Goal: Find contact information: Find contact information

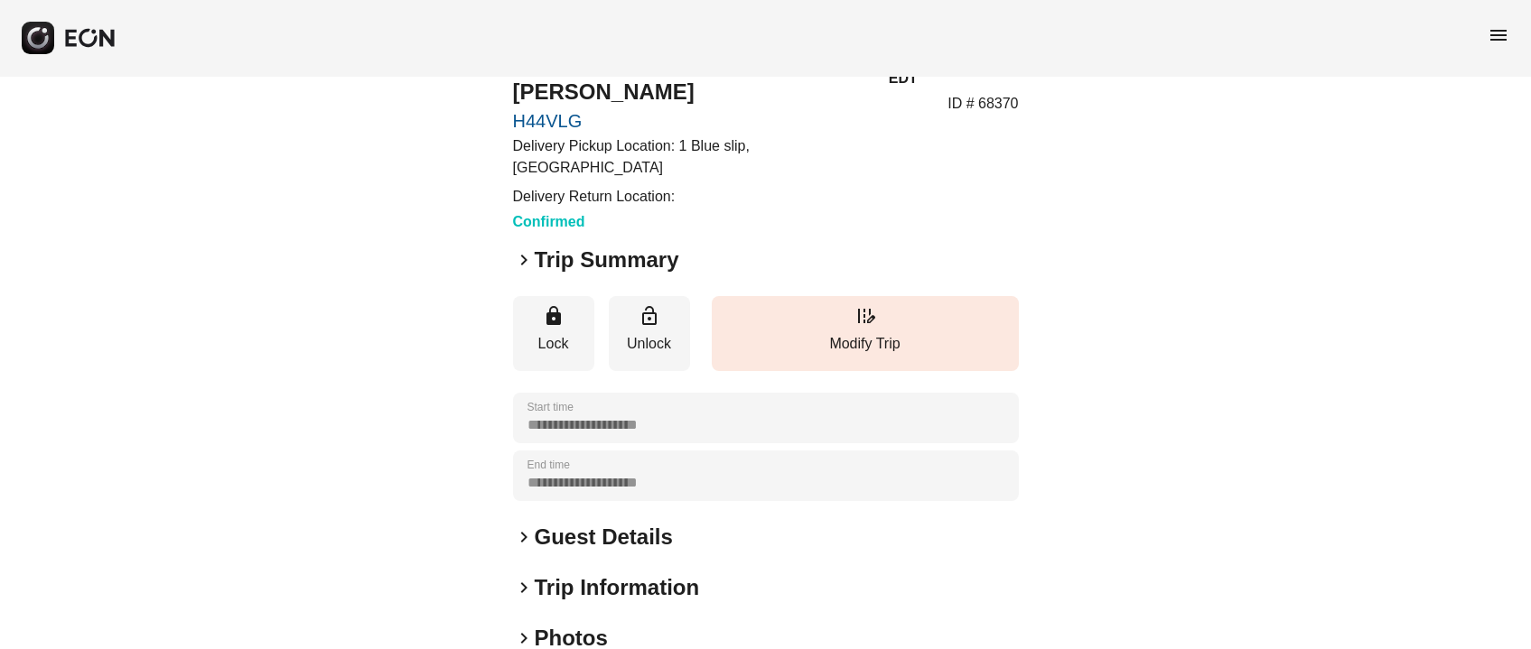
scroll to position [135, 0]
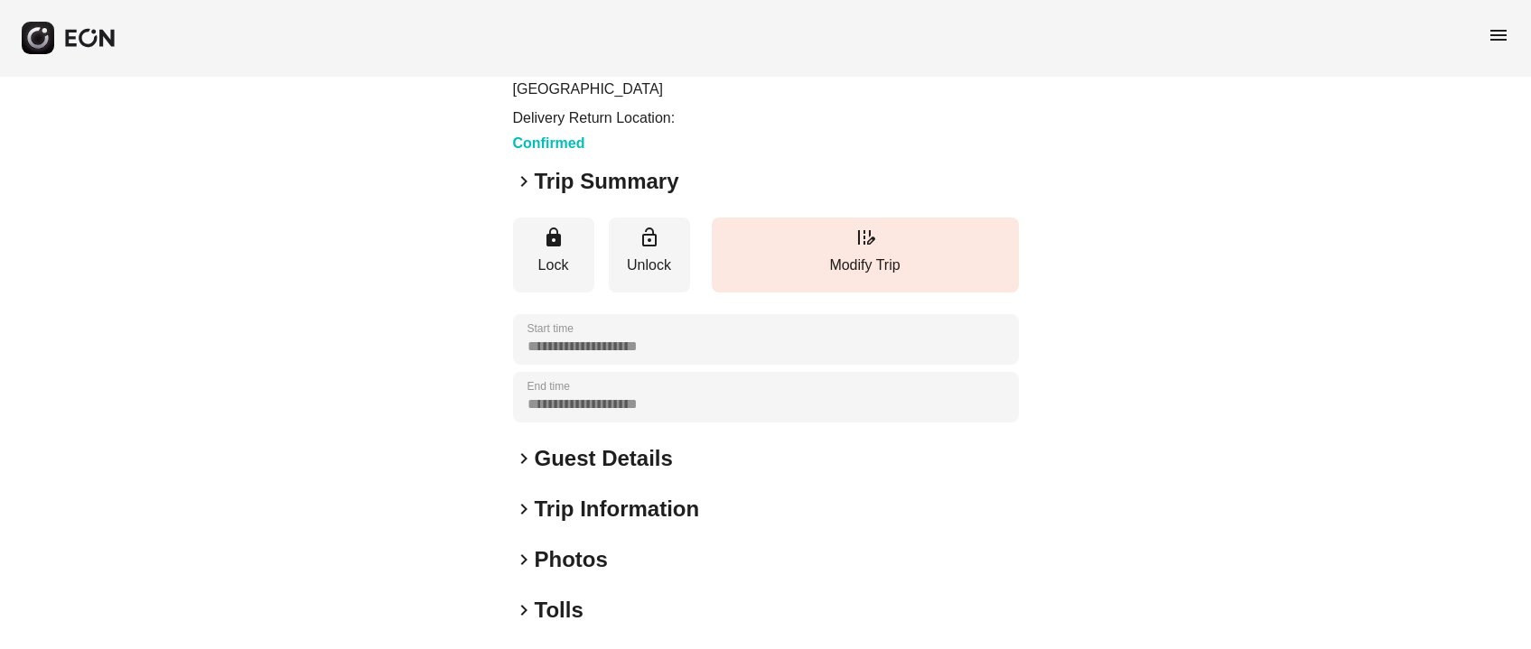
click at [620, 444] on h2 "Guest Details" at bounding box center [604, 458] width 138 height 29
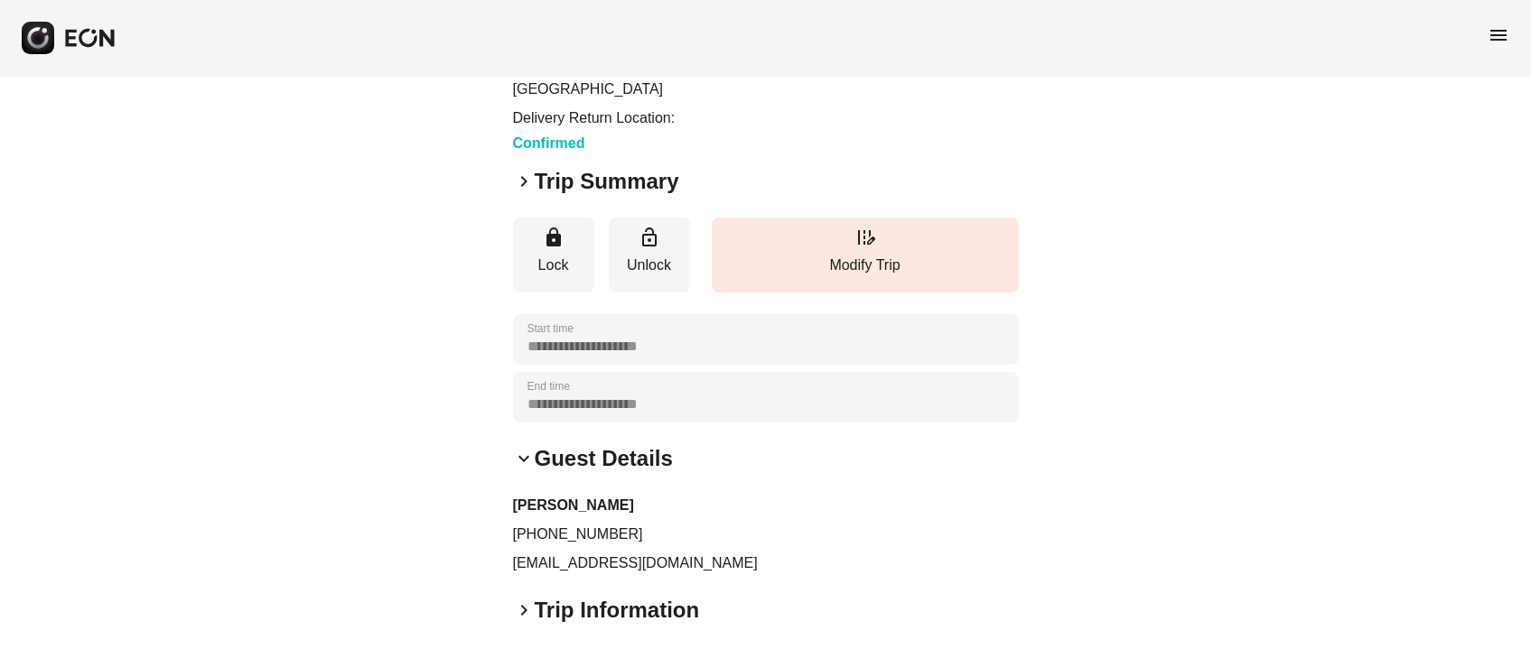
click at [613, 553] on p "jared@emblemmotorclub.com" at bounding box center [766, 564] width 506 height 22
click at [615, 553] on p "jared@emblemmotorclub.com" at bounding box center [766, 564] width 506 height 22
copy div "jared@emblemmotorclub.com keyboard_arrow_right"
drag, startPoint x: 528, startPoint y: 513, endPoint x: 684, endPoint y: 512, distance: 155.4
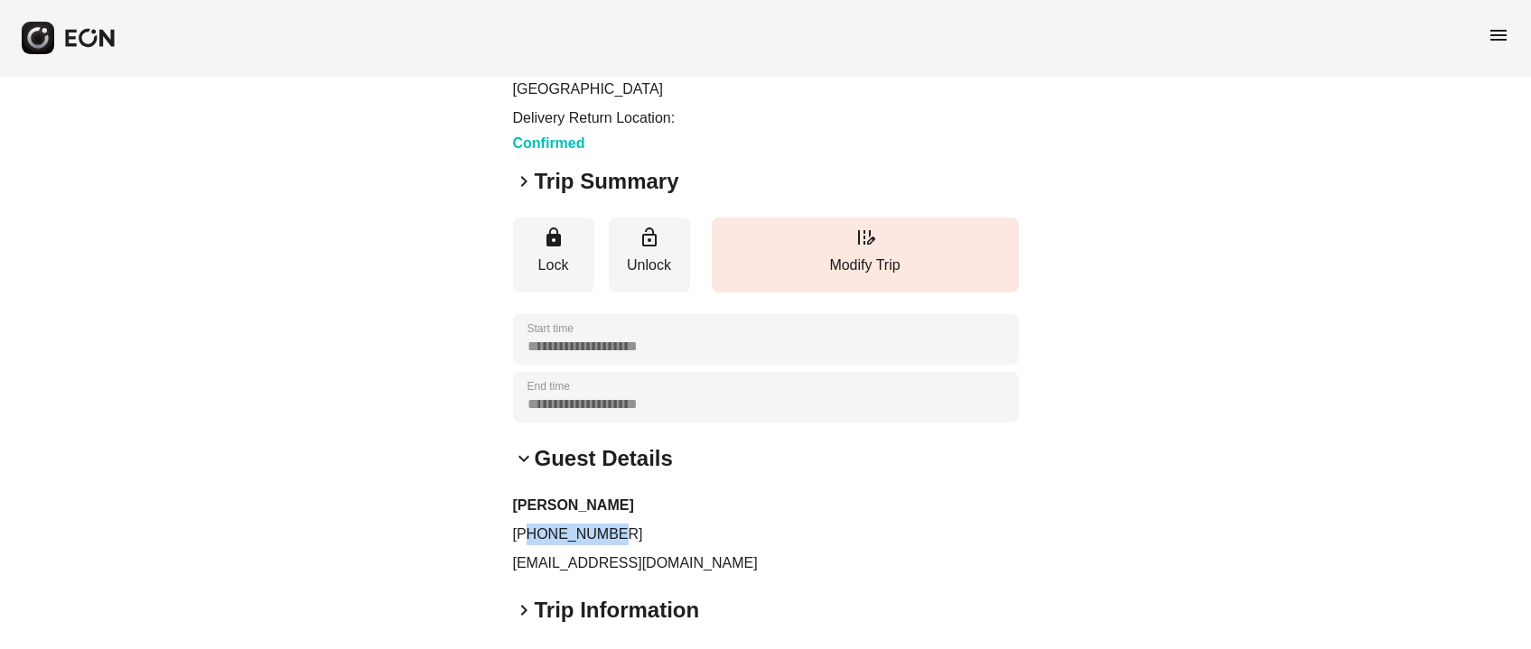
click at [684, 524] on p "+16177634607" at bounding box center [766, 535] width 506 height 22
copy p "6177634607"
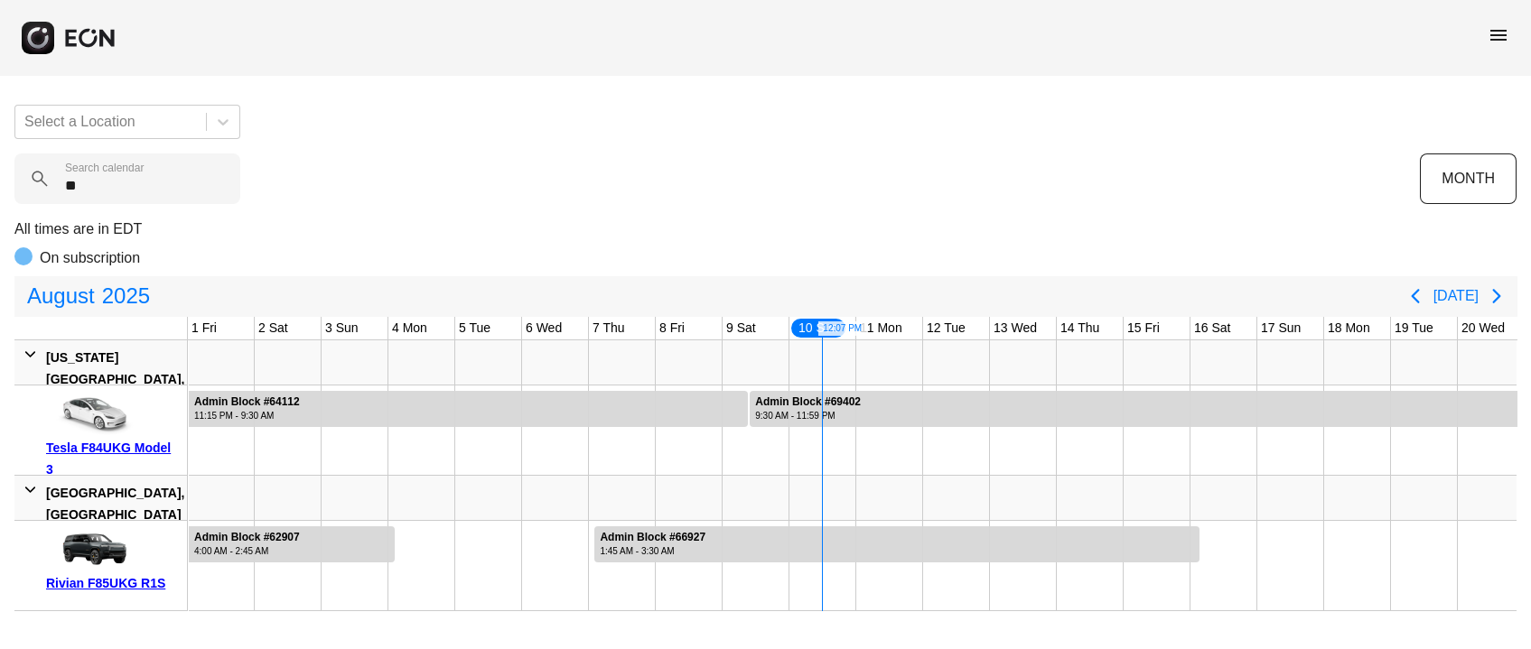
scroll to position [0, 568]
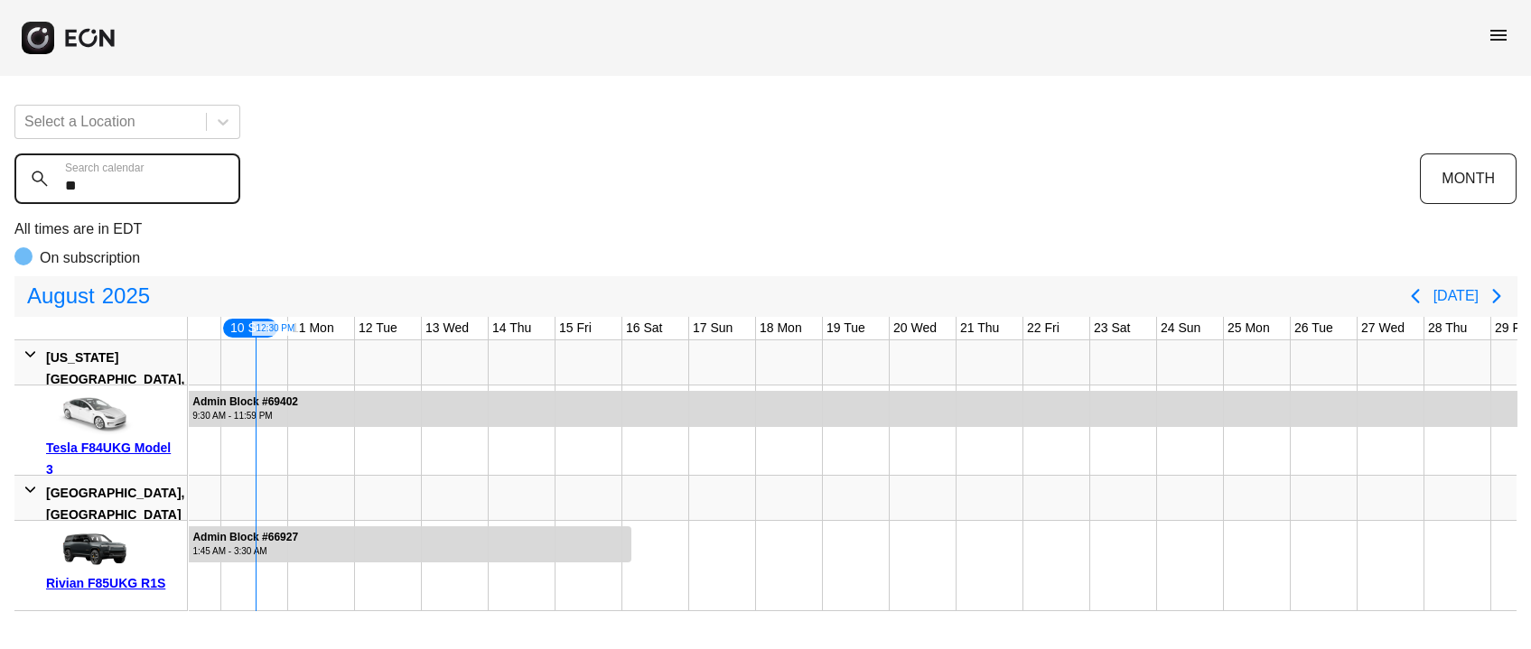
click at [145, 184] on calendar "**" at bounding box center [127, 179] width 226 height 51
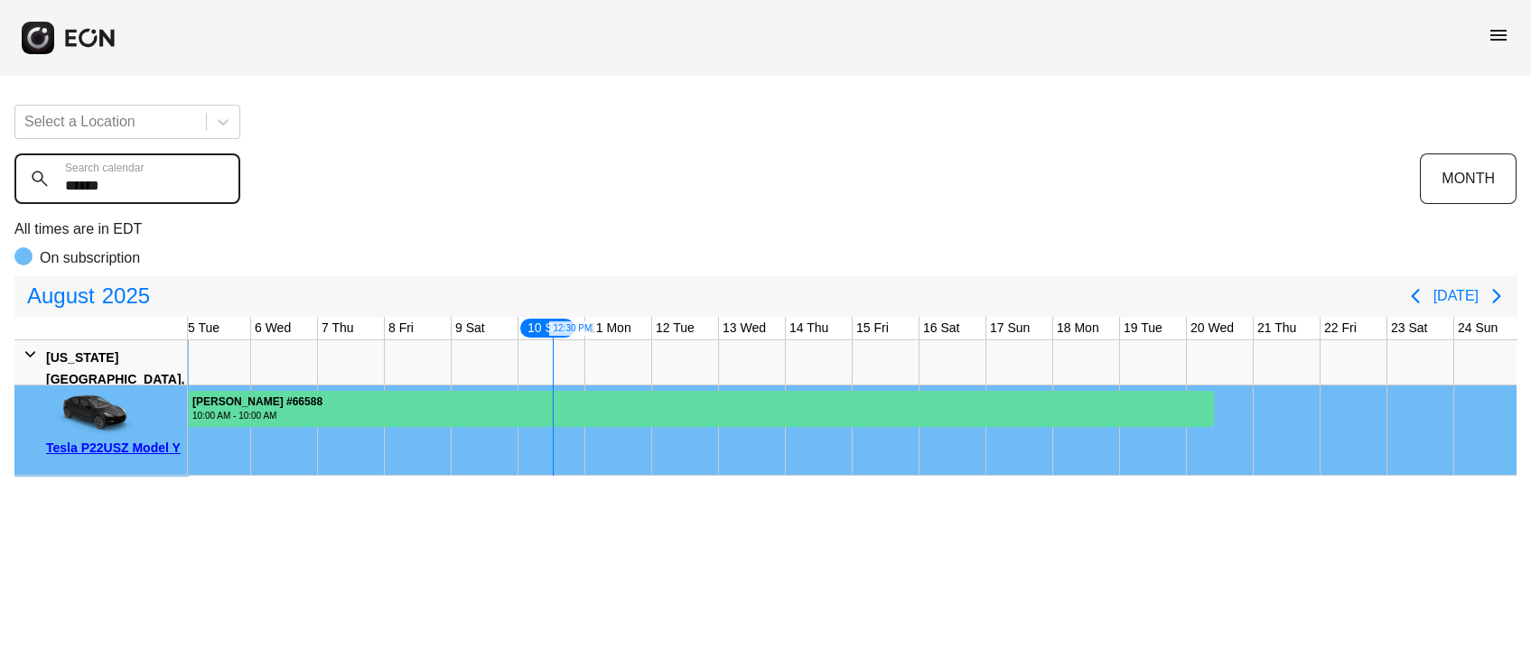
scroll to position [0, 65]
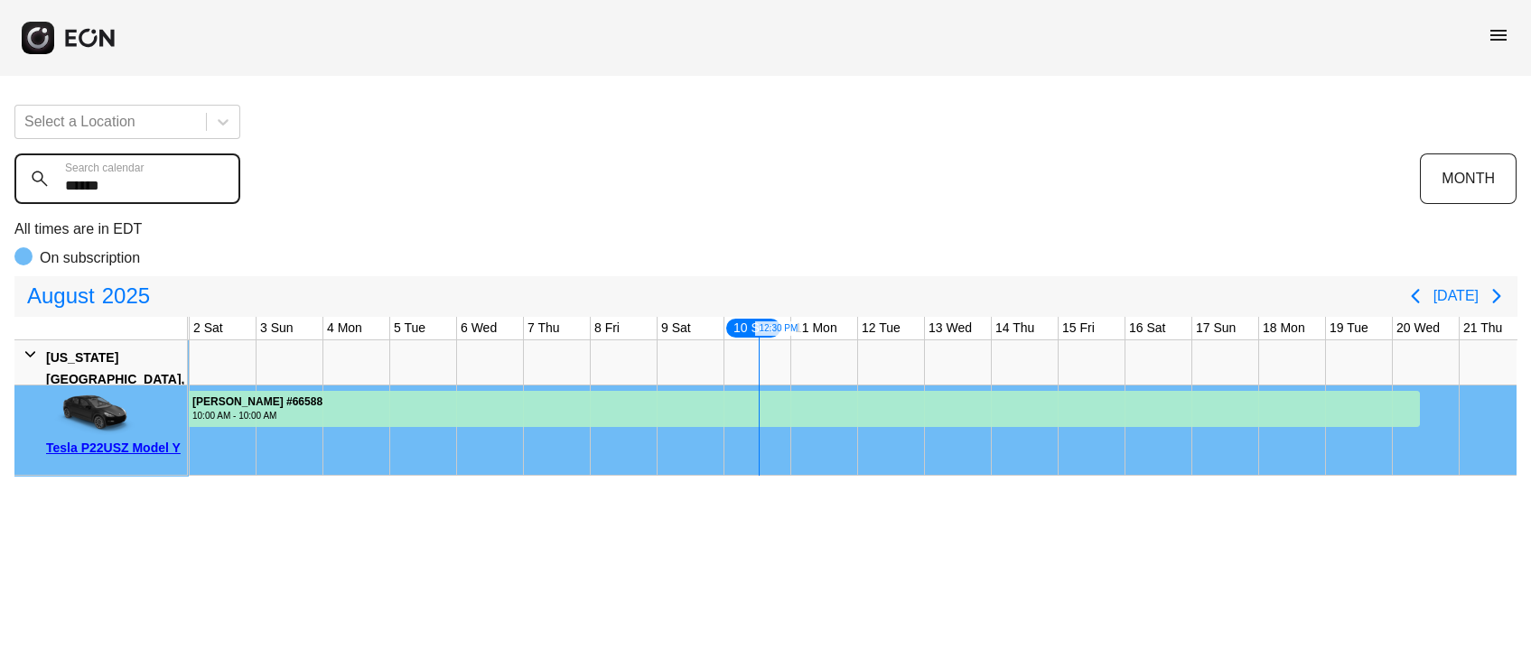
type calendar "******"
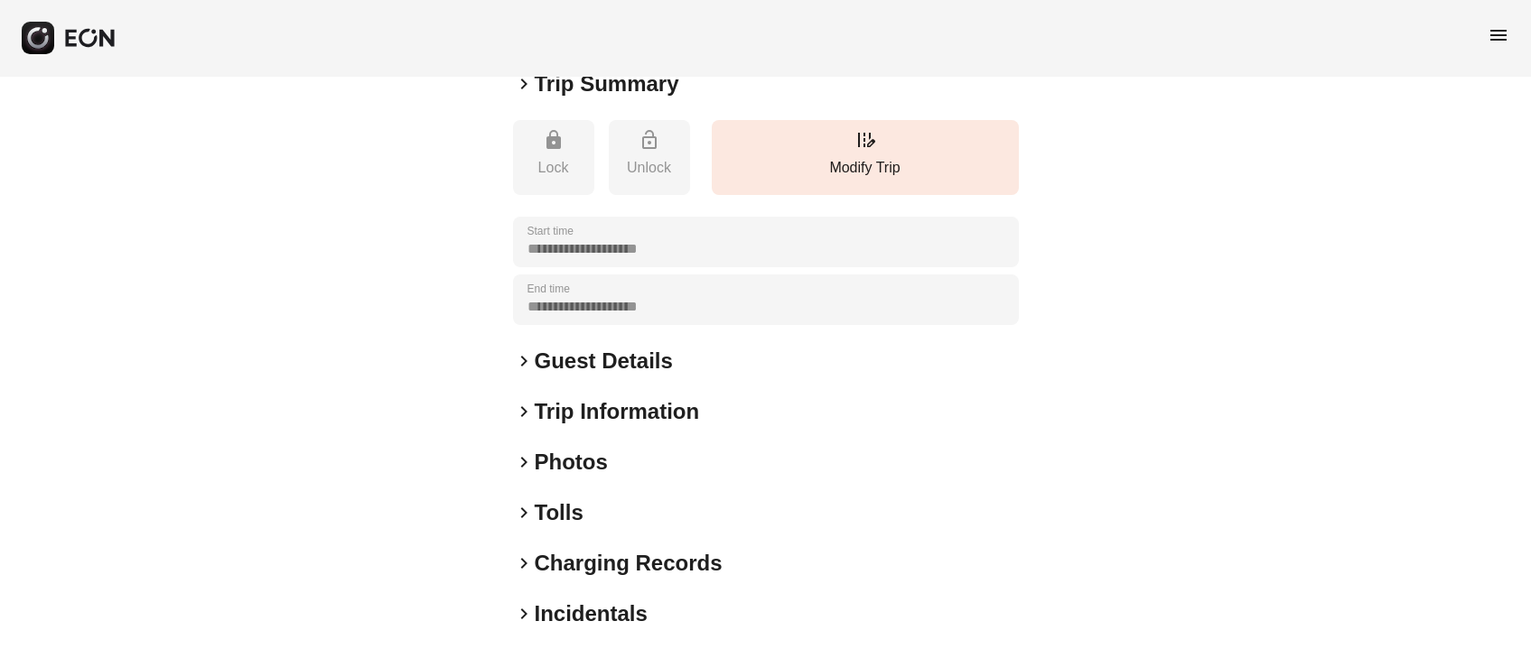
scroll to position [320, 0]
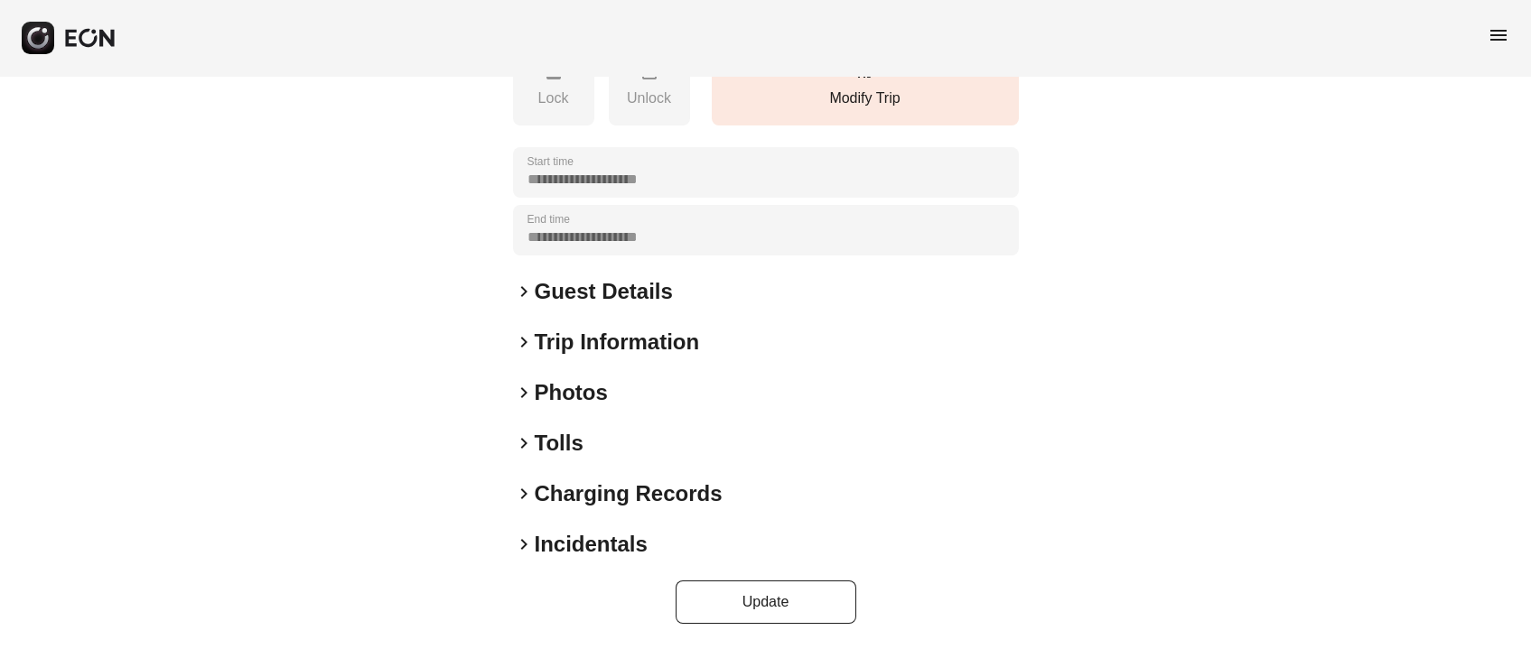
click at [579, 378] on h2 "Photos" at bounding box center [571, 392] width 73 height 29
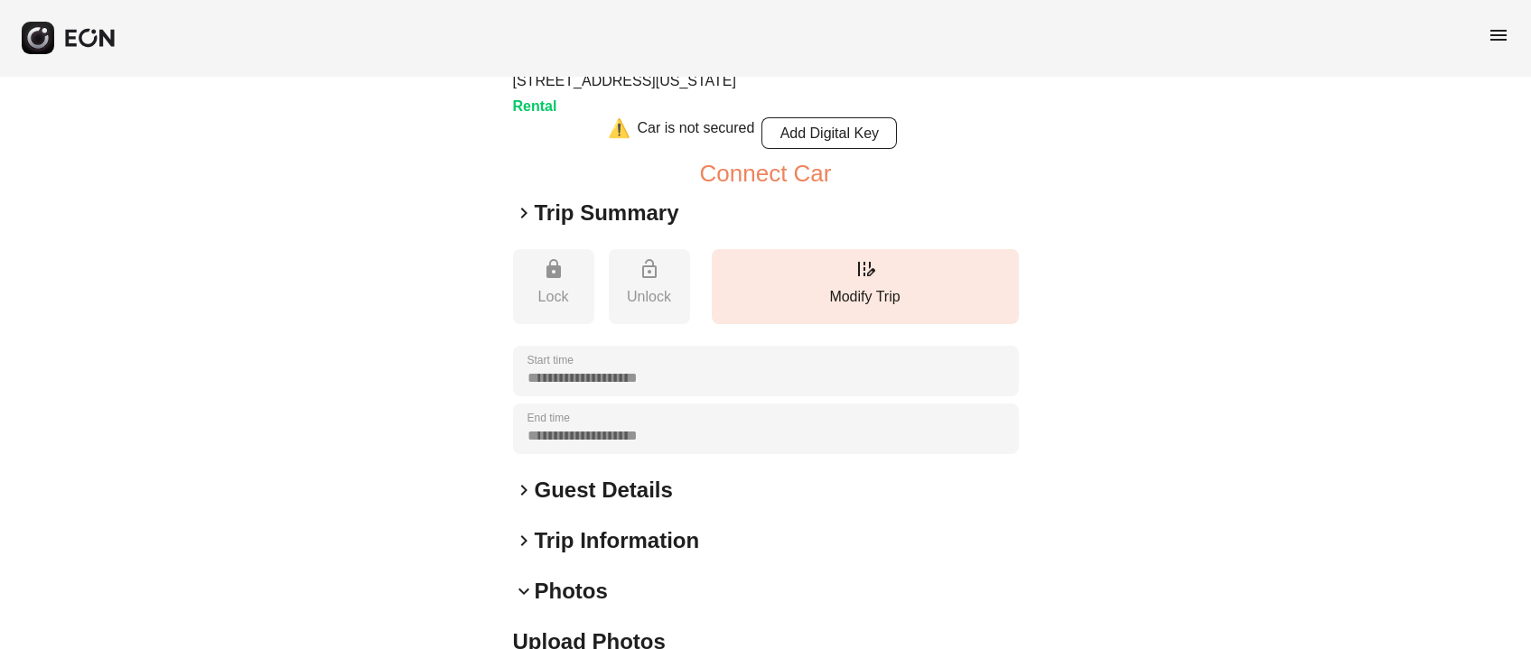
scroll to position [0, 0]
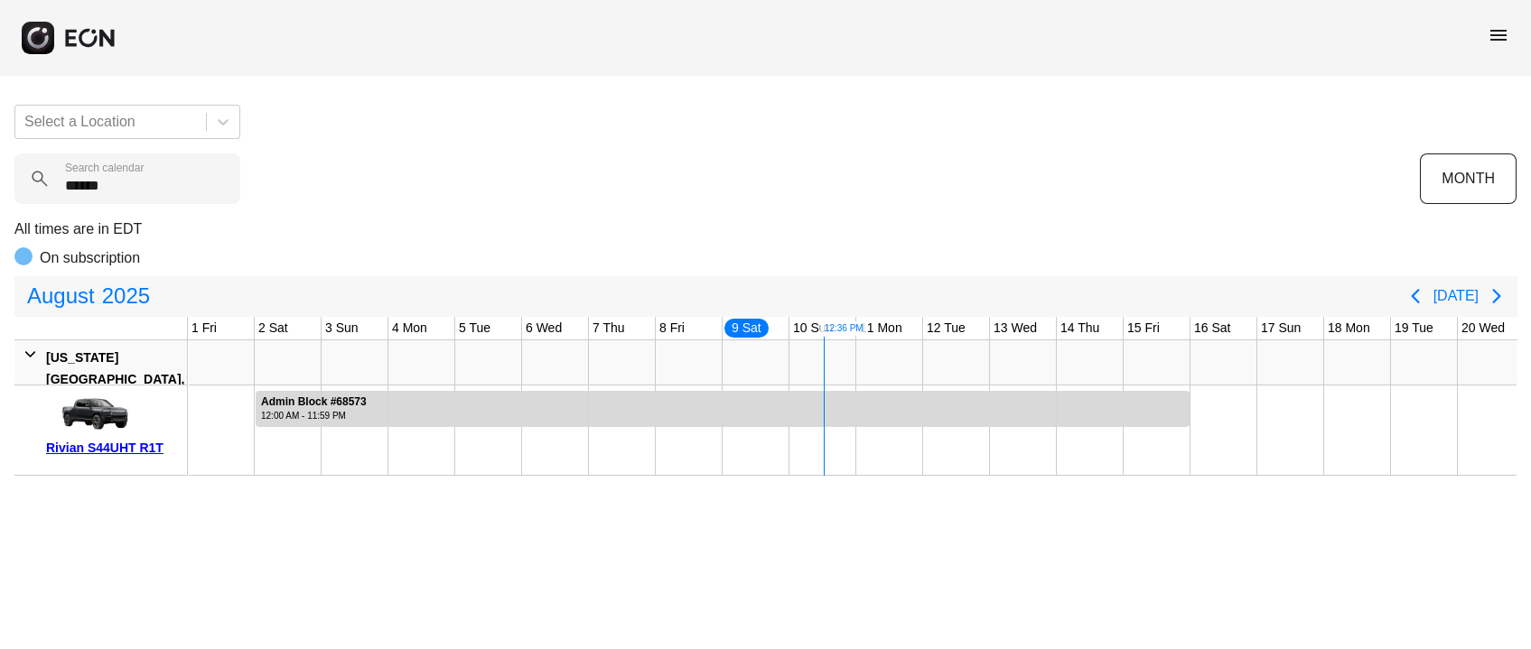
scroll to position [0, 535]
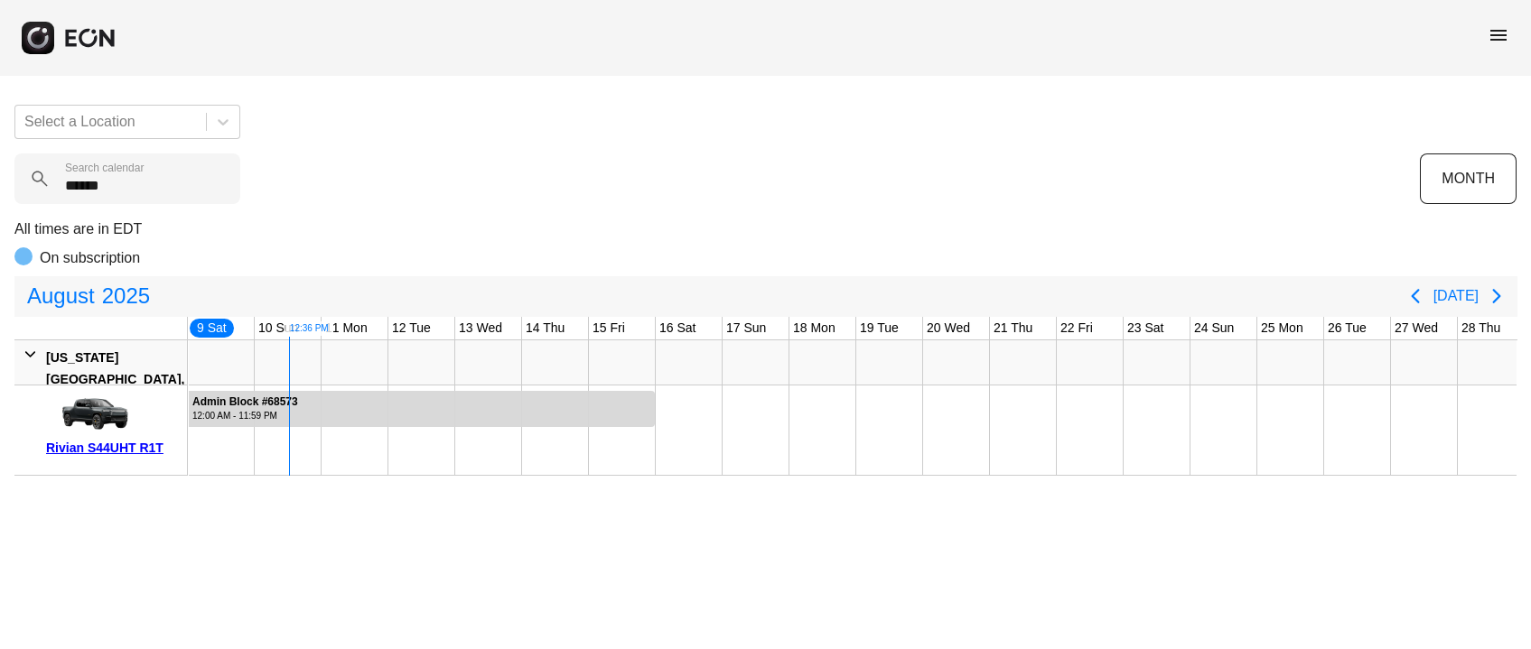
click at [1488, 42] on span "menu" at bounding box center [1499, 35] width 22 height 22
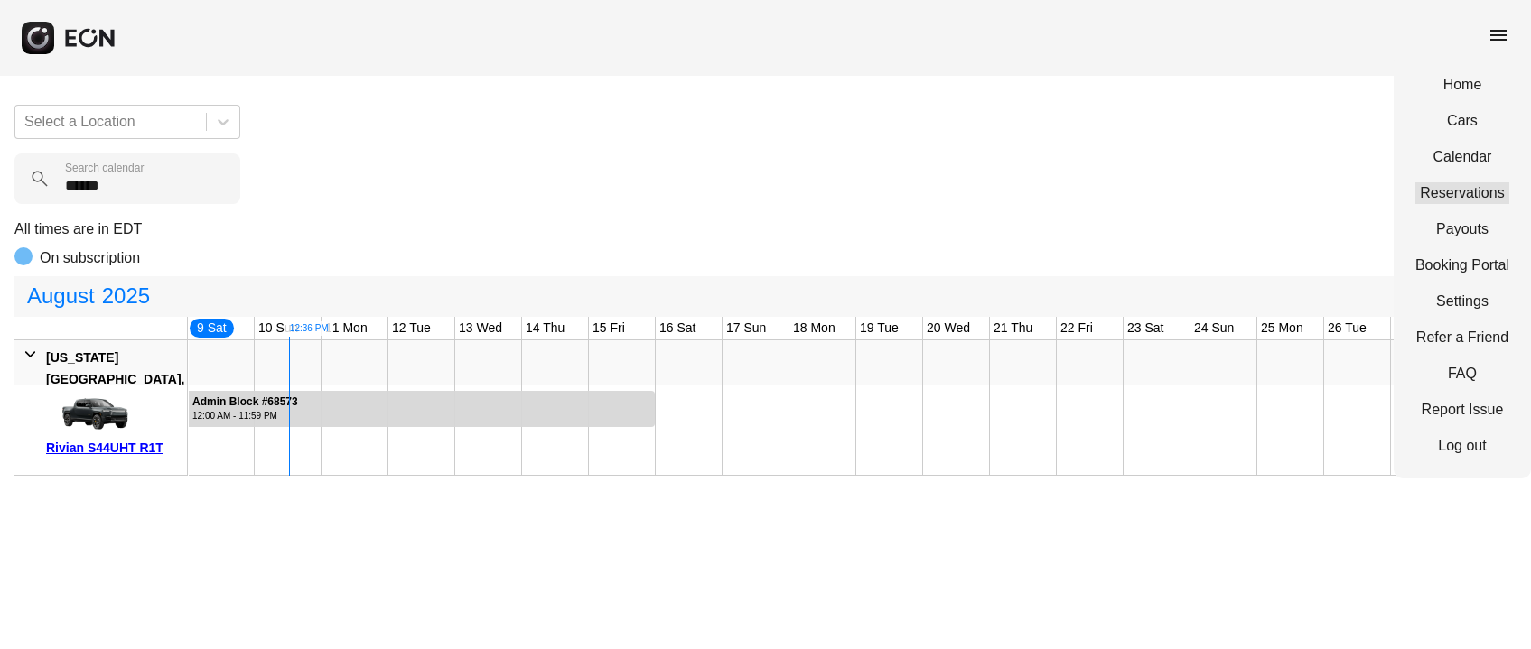
click at [1452, 193] on link "Reservations" at bounding box center [1463, 193] width 94 height 22
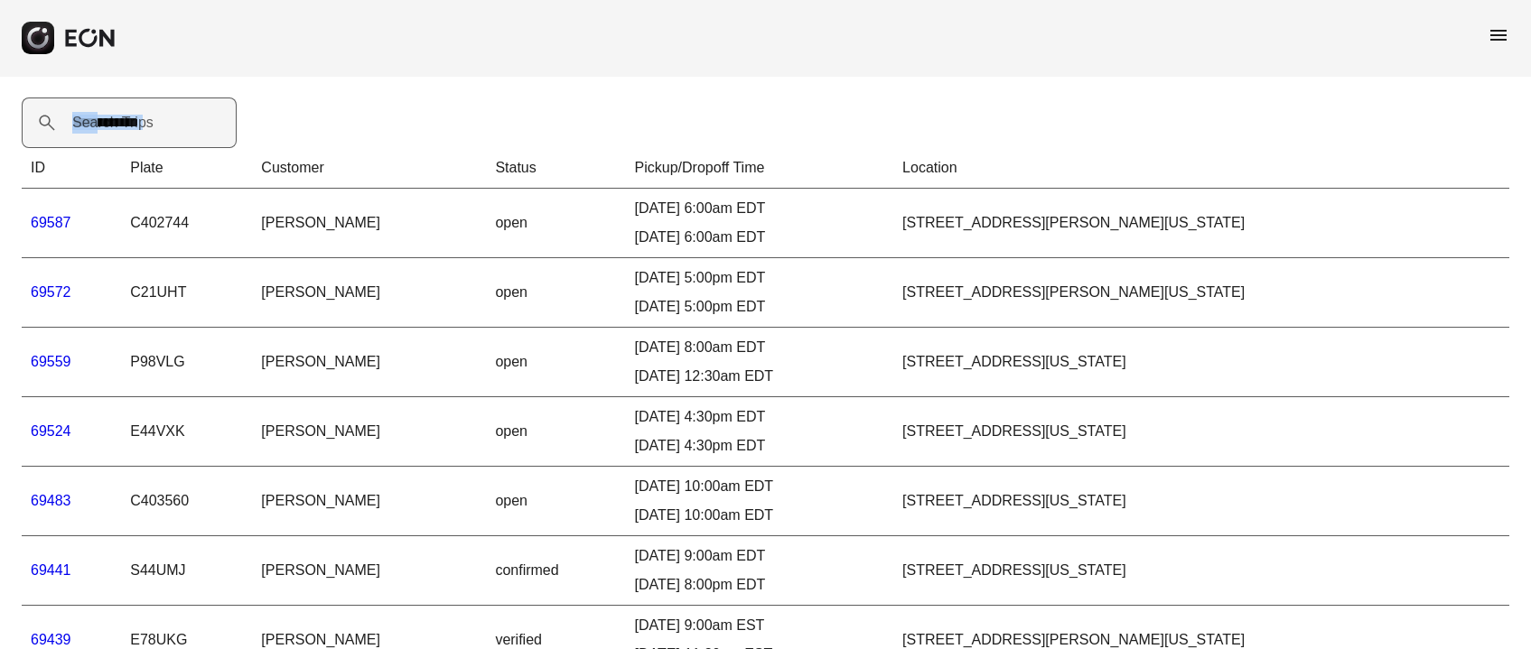
drag, startPoint x: 99, startPoint y: 130, endPoint x: 89, endPoint y: 137, distance: 12.3
click at [96, 136] on div "Search Trips" at bounding box center [135, 123] width 226 height 51
click at [107, 138] on Trips "Search Trips" at bounding box center [129, 123] width 215 height 51
paste Trips "*****"
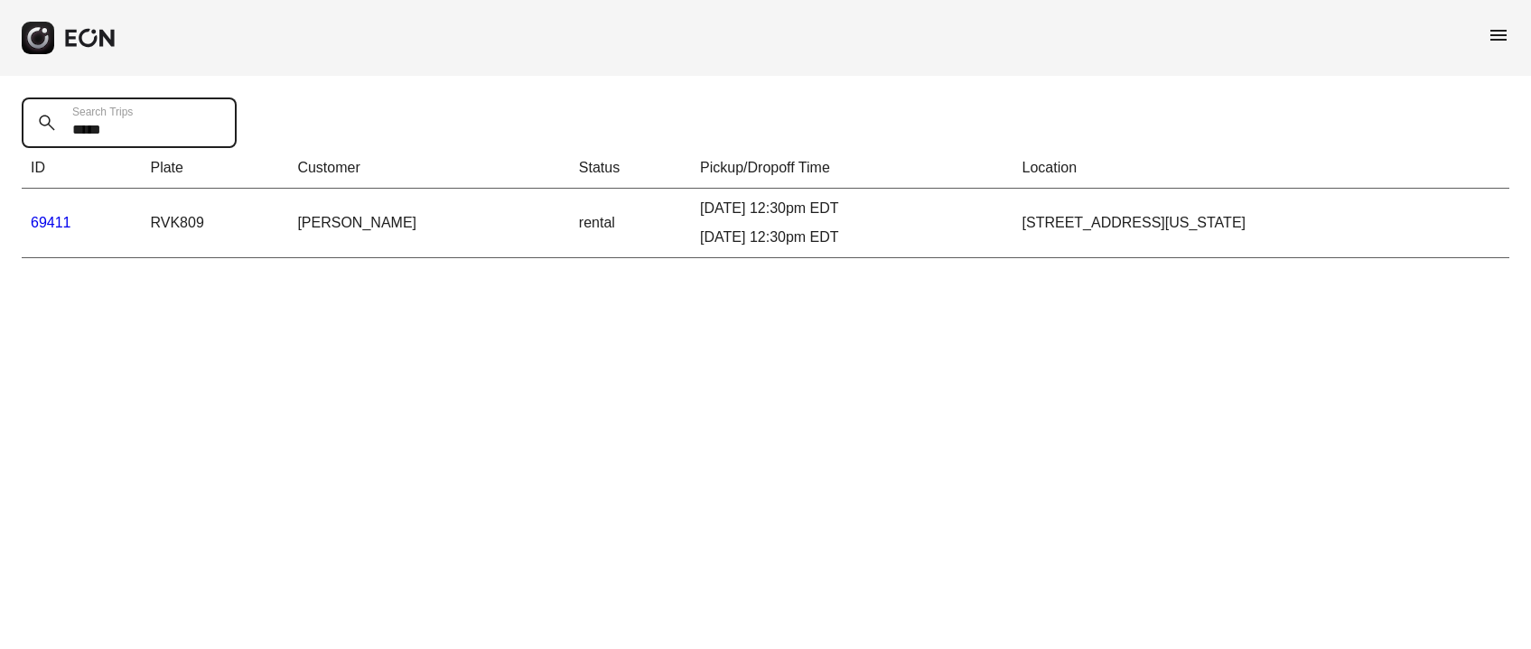
click at [147, 123] on Trips "*****" at bounding box center [129, 123] width 215 height 51
paste Trips "text"
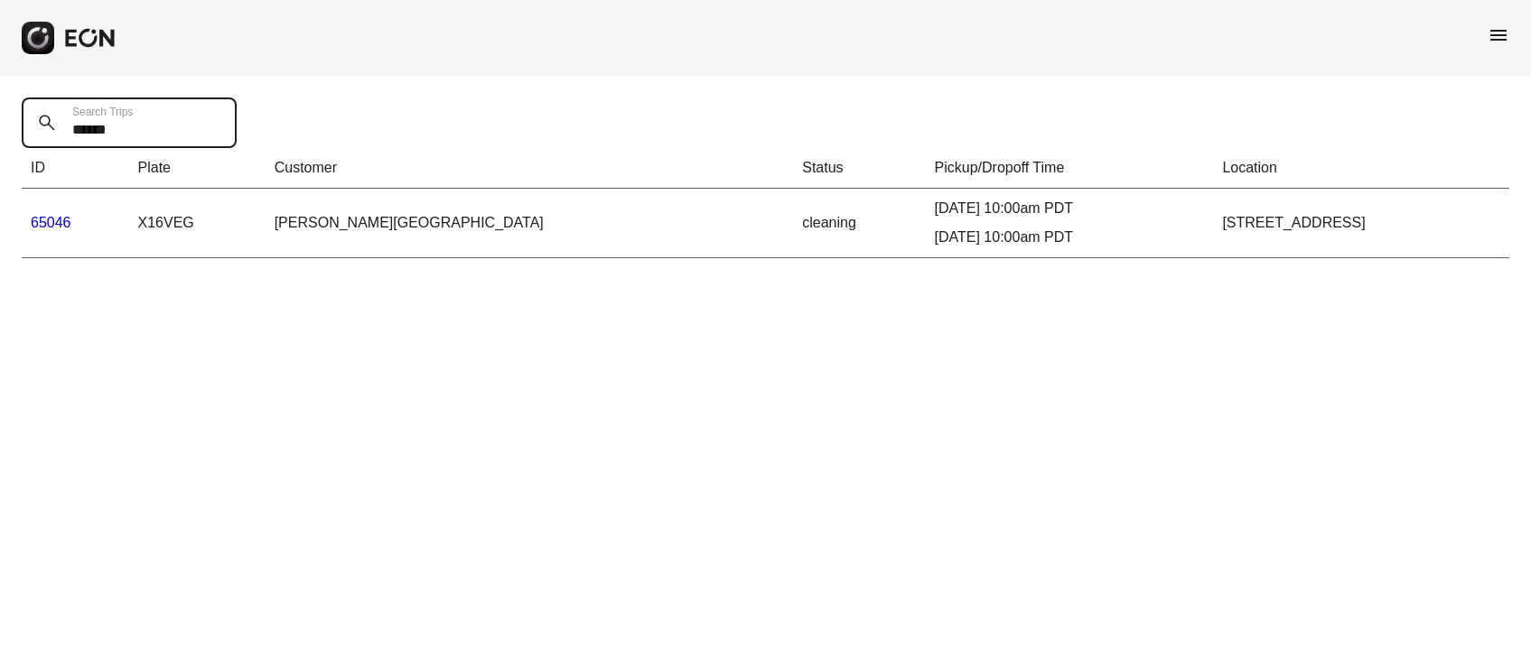
type Trips "*****"
click at [64, 220] on link "65046" at bounding box center [51, 222] width 41 height 15
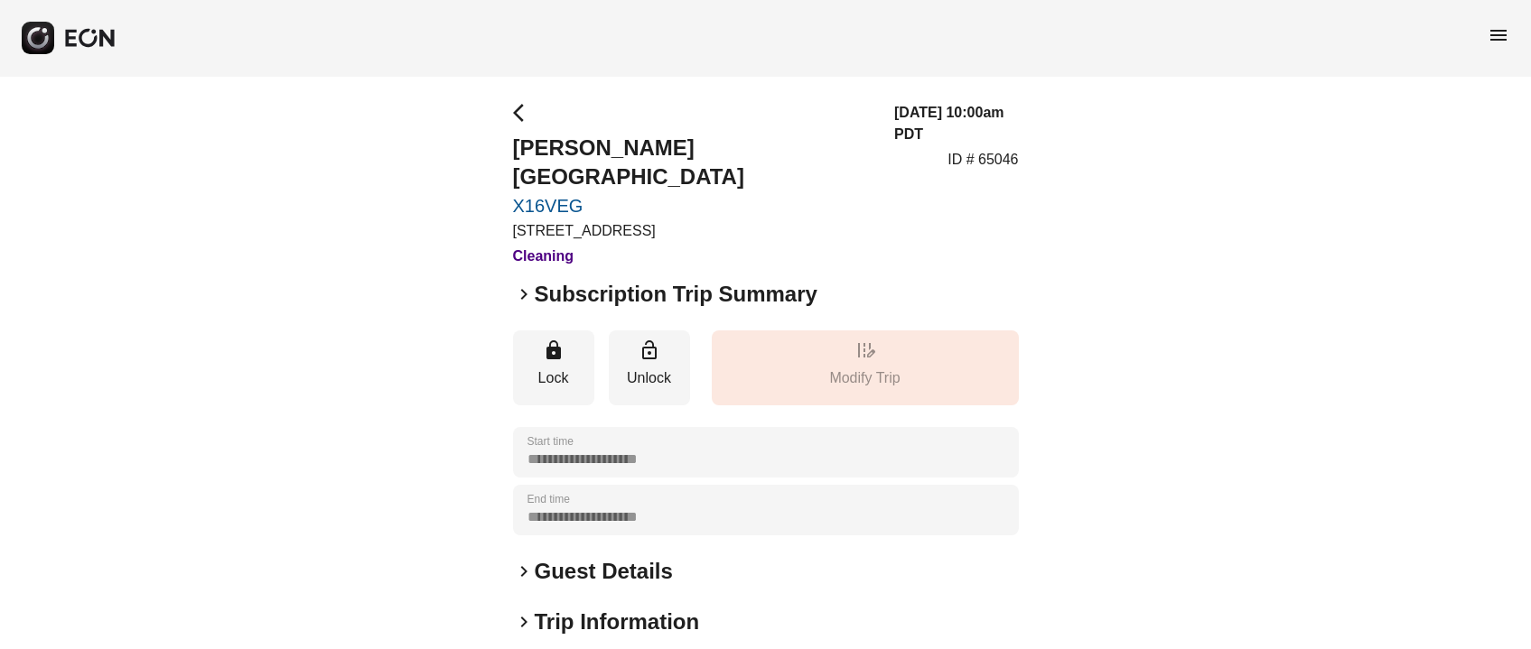
scroll to position [135, 0]
